Goal: Task Accomplishment & Management: Manage account settings

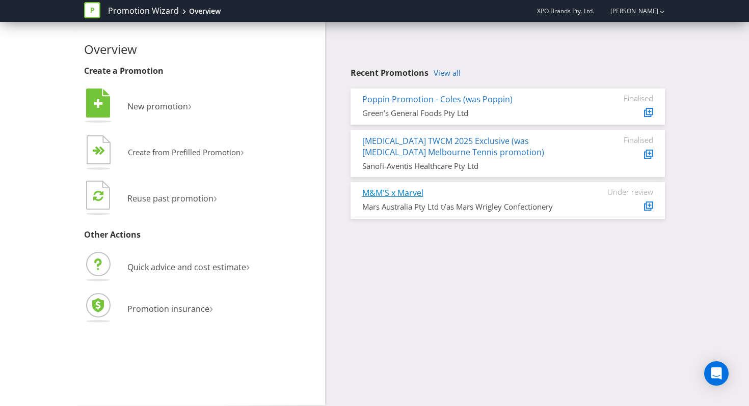
click at [397, 193] on link "M&M'S x Marvel" at bounding box center [392, 192] width 61 height 11
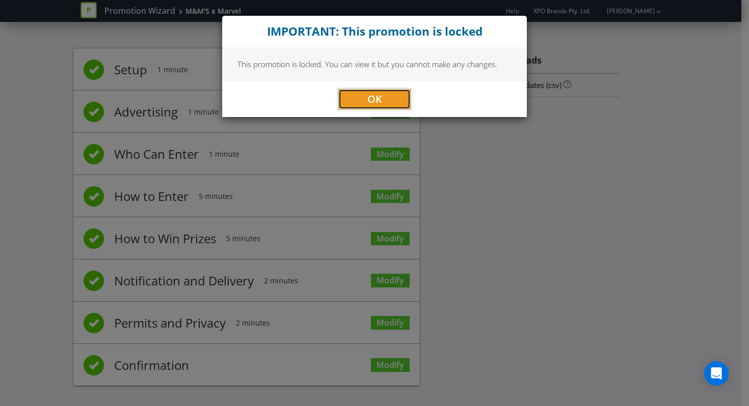
click at [393, 100] on button "OK" at bounding box center [374, 99] width 72 height 20
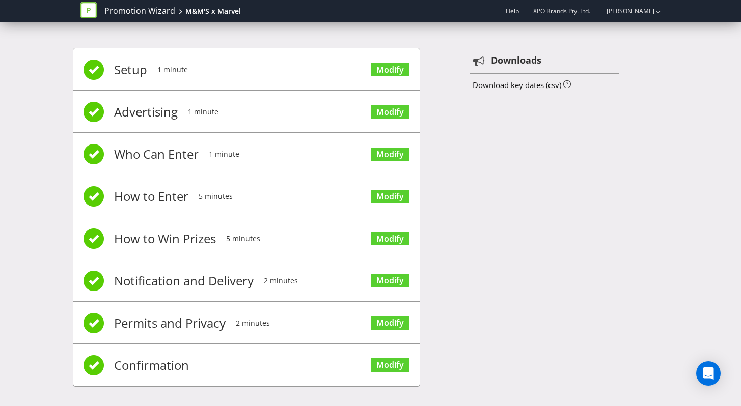
click at [235, 358] on li "Confirmation Modify" at bounding box center [246, 365] width 346 height 42
click at [166, 358] on span "Confirmation" at bounding box center [151, 365] width 75 height 41
click at [161, 358] on span "Confirmation" at bounding box center [151, 365] width 75 height 41
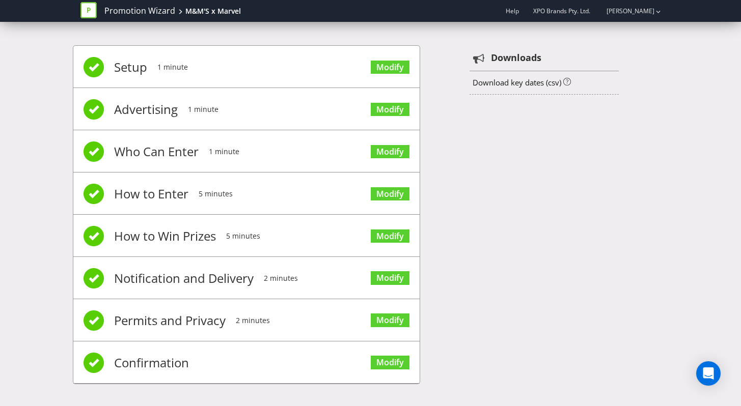
scroll to position [4, 0]
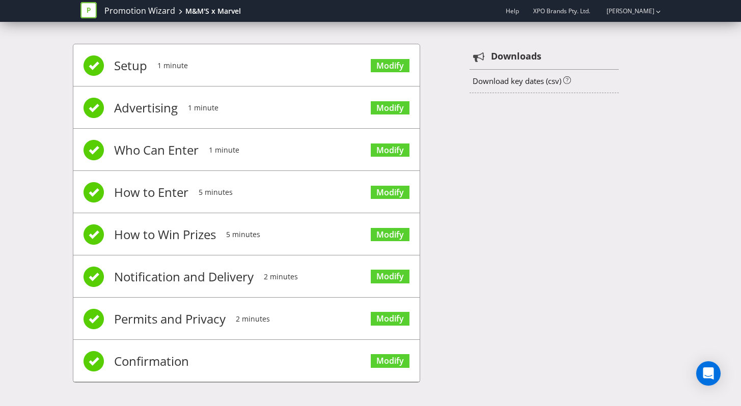
click at [125, 358] on span "Confirmation" at bounding box center [151, 361] width 75 height 41
drag, startPoint x: 129, startPoint y: 358, endPoint x: 158, endPoint y: 358, distance: 29.0
click at [135, 358] on span "Confirmation" at bounding box center [151, 361] width 75 height 41
click at [392, 350] on span "Modify" at bounding box center [390, 360] width 39 height 41
click at [394, 357] on link "Modify" at bounding box center [390, 361] width 39 height 14
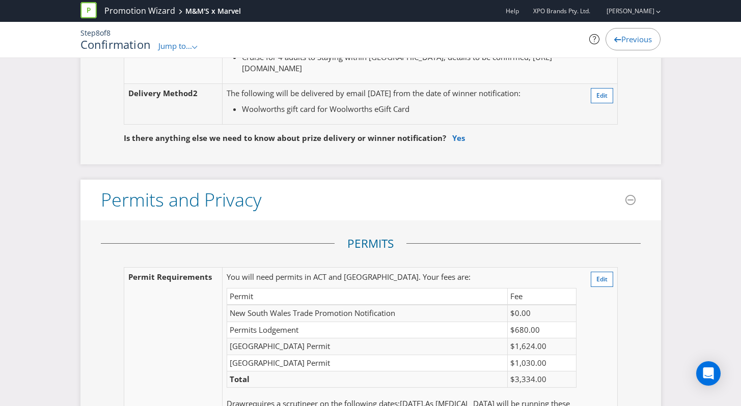
scroll to position [2515, 0]
